Goal: Task Accomplishment & Management: Manage account settings

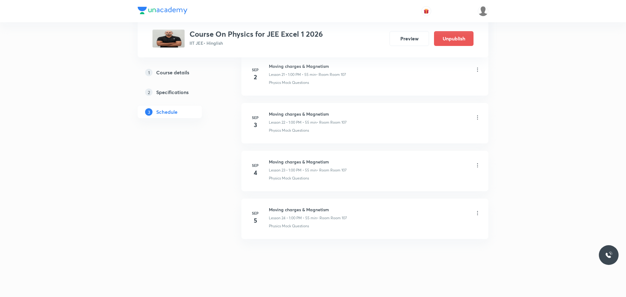
scroll to position [839, 0]
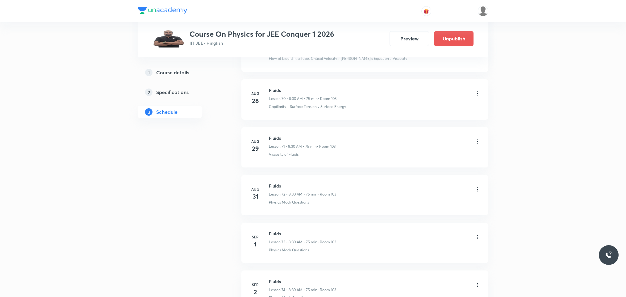
scroll to position [3431, 0]
click at [478, 146] on icon at bounding box center [478, 143] width 6 height 6
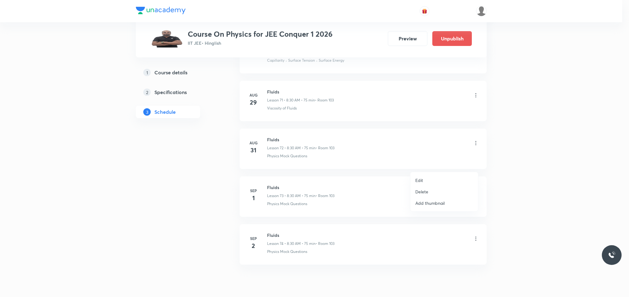
click at [432, 182] on li "Edit" at bounding box center [444, 180] width 68 height 11
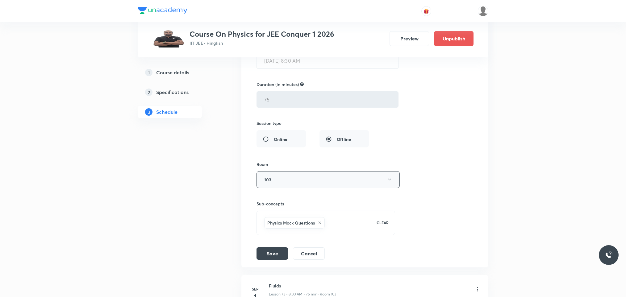
scroll to position [3617, 0]
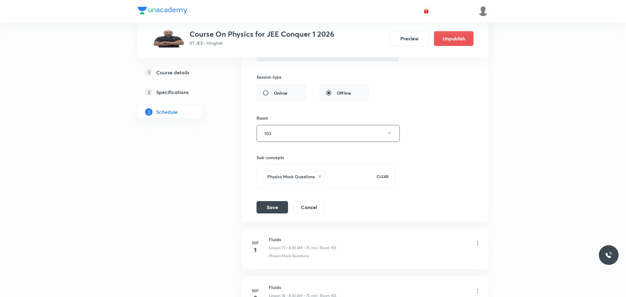
click at [332, 184] on div "Physics Mock Questions" at bounding box center [316, 177] width 107 height 14
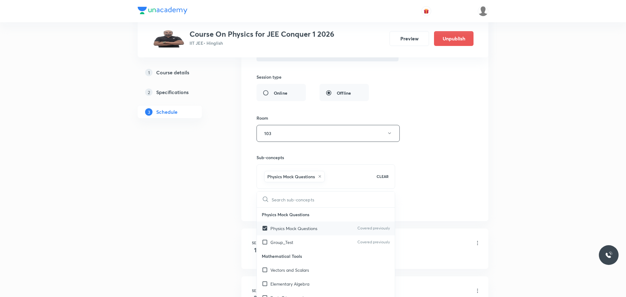
click at [306, 232] on p "Physics Mock Questions" at bounding box center [294, 228] width 47 height 6
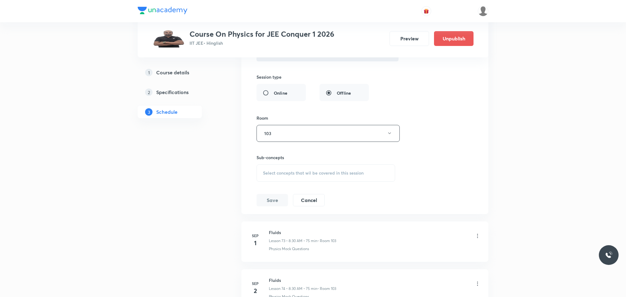
click at [326, 176] on span "Select concepts that wil be covered in this session" at bounding box center [313, 173] width 101 height 5
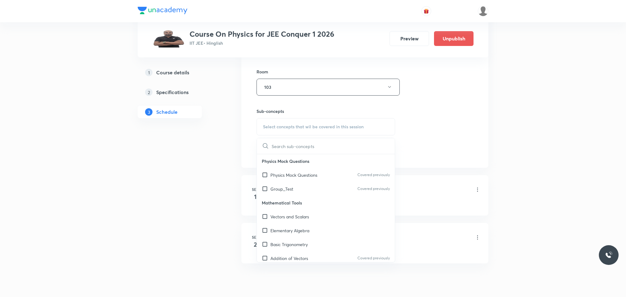
scroll to position [3711, 0]
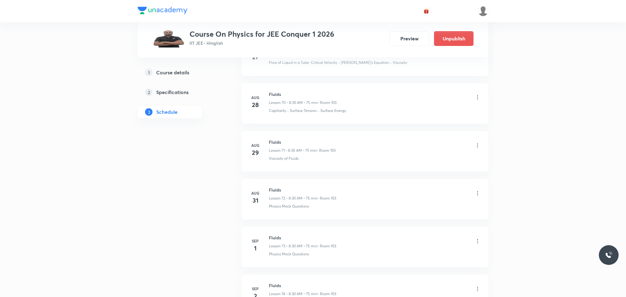
scroll to position [3711, 0]
click at [257, 159] on h4 "31" at bounding box center [255, 154] width 12 height 9
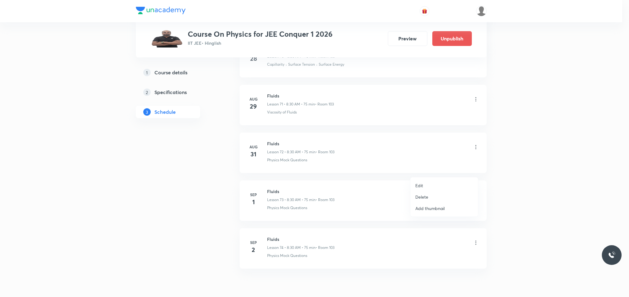
click at [424, 196] on p "Delete" at bounding box center [421, 197] width 13 height 6
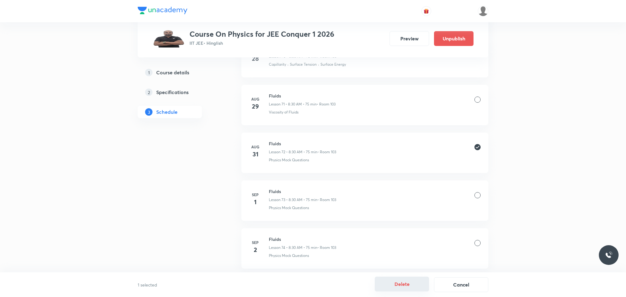
click at [413, 282] on button "Delete" at bounding box center [402, 284] width 54 height 15
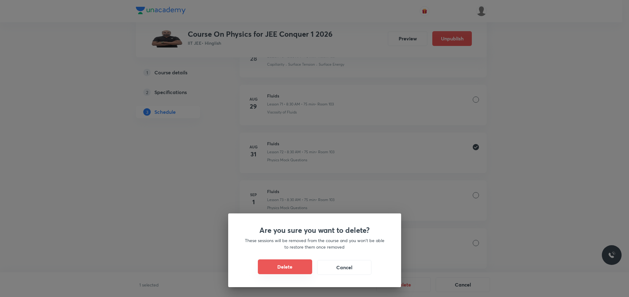
click at [290, 271] on button "Delete" at bounding box center [285, 267] width 54 height 15
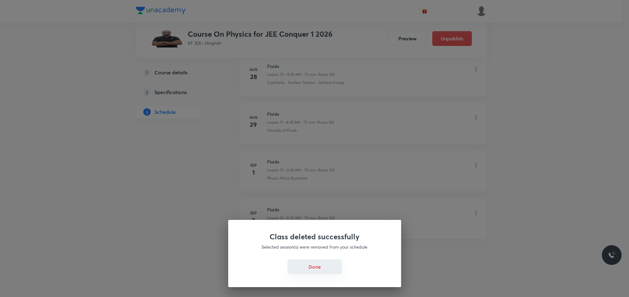
click at [320, 269] on button "Done" at bounding box center [314, 267] width 54 height 15
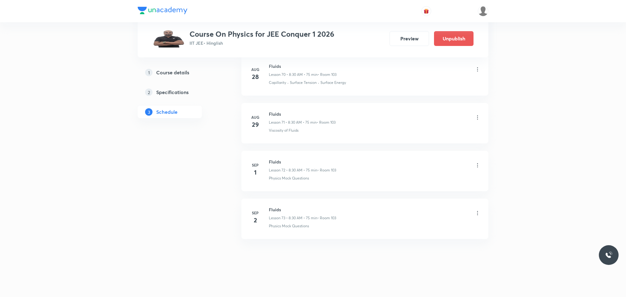
click at [475, 169] on icon at bounding box center [478, 165] width 6 height 6
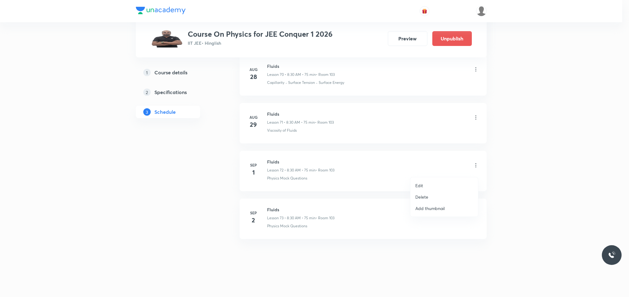
click at [428, 184] on li "Edit" at bounding box center [444, 185] width 68 height 11
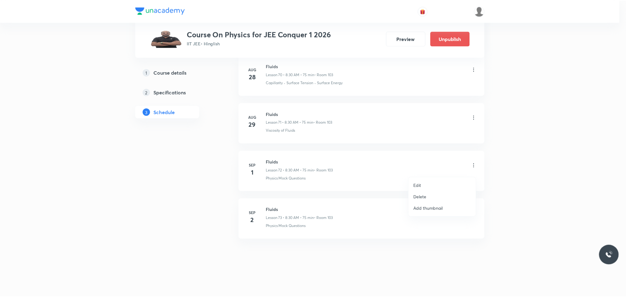
scroll to position [3670, 0]
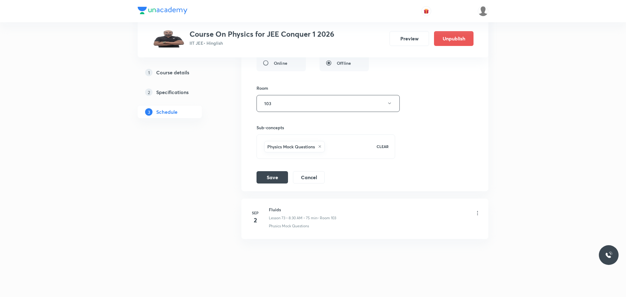
click at [355, 145] on div "Physics Mock Questions" at bounding box center [316, 147] width 107 height 14
click at [322, 148] on div "Physics Mock Questions" at bounding box center [294, 146] width 61 height 11
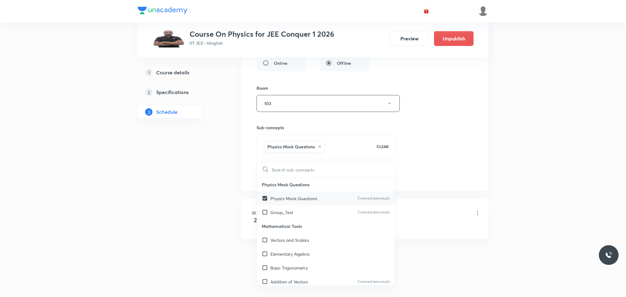
click at [275, 200] on p "Physics Mock Questions" at bounding box center [294, 198] width 47 height 6
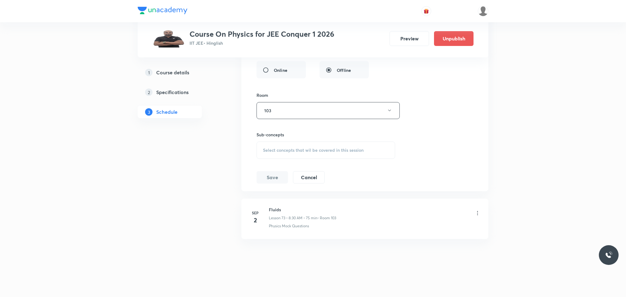
scroll to position [3663, 0]
click at [306, 145] on div "Select concepts that wil be covered in this session" at bounding box center [326, 150] width 139 height 17
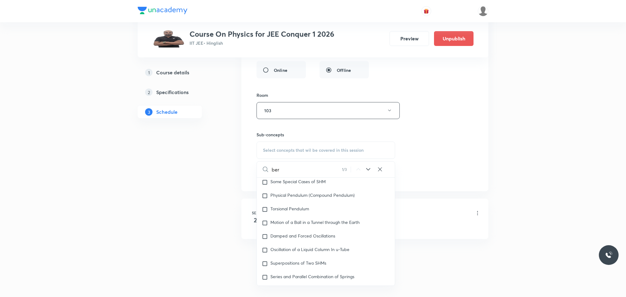
scroll to position [3276, 0]
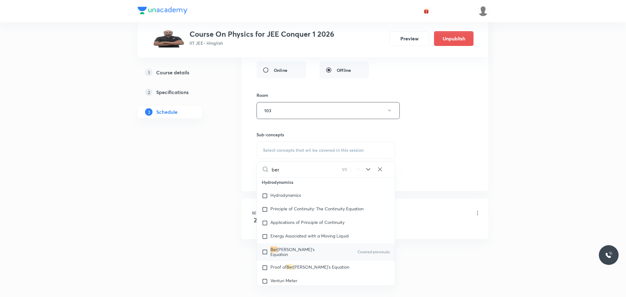
type input "ber"
click at [300, 257] on span "[PERSON_NAME]'s Equation" at bounding box center [293, 252] width 44 height 11
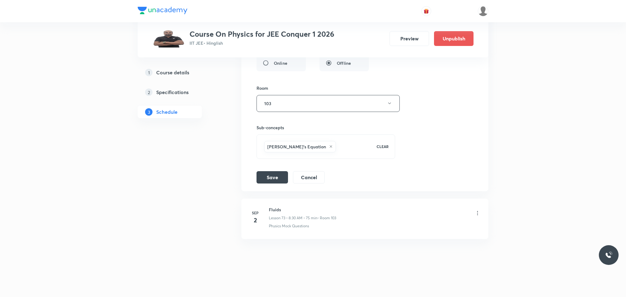
click at [333, 148] on div "[PERSON_NAME]'s Equation" at bounding box center [316, 147] width 107 height 14
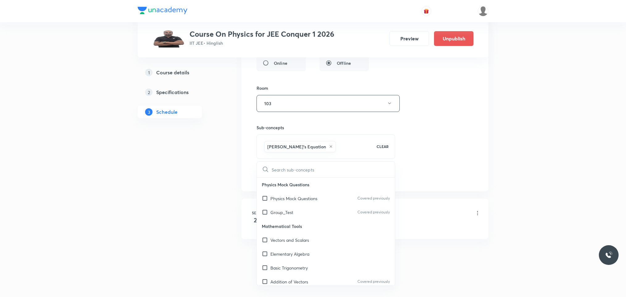
type input "v"
checkbox input "true"
type input "ve"
checkbox input "true"
type input "ven"
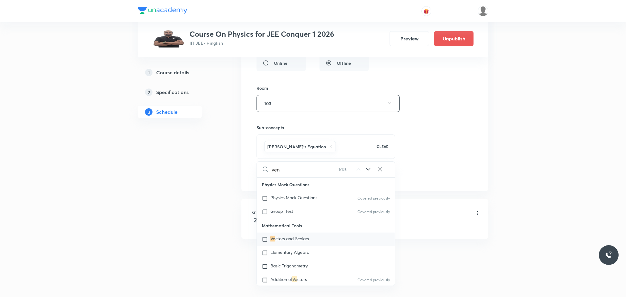
checkbox input "true"
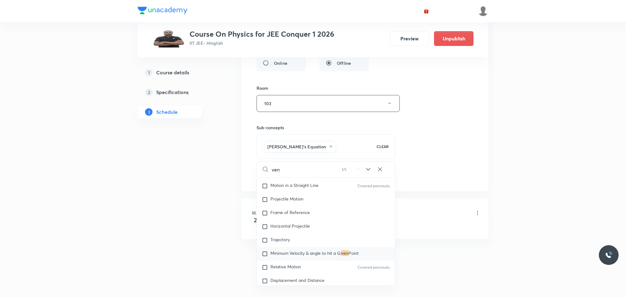
type input "vent"
checkbox input "true"
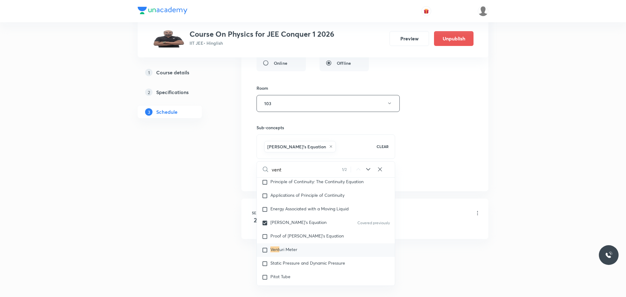
type input "vent"
click at [297, 253] on span "uri Meter" at bounding box center [288, 250] width 18 height 6
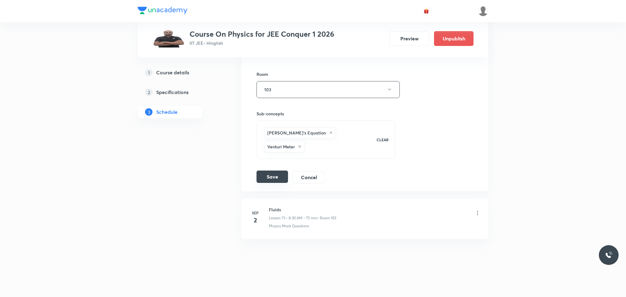
click at [276, 183] on button "Save" at bounding box center [272, 177] width 31 height 12
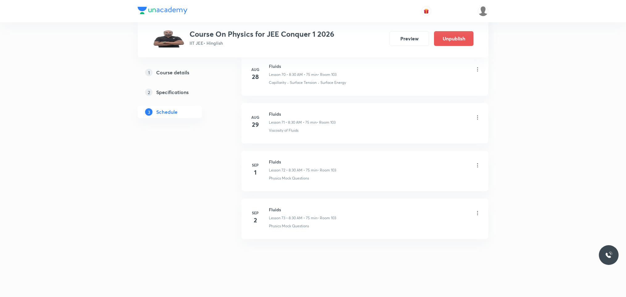
scroll to position [3431, 0]
